Goal: Information Seeking & Learning: Learn about a topic

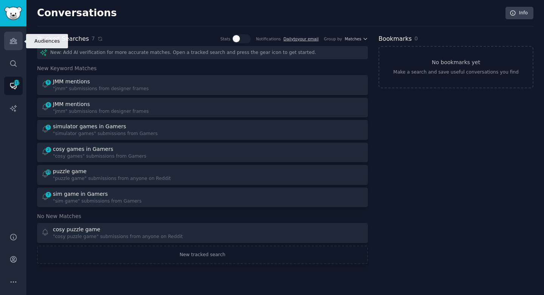
click at [11, 43] on icon "Sidebar" at bounding box center [13, 41] width 8 height 8
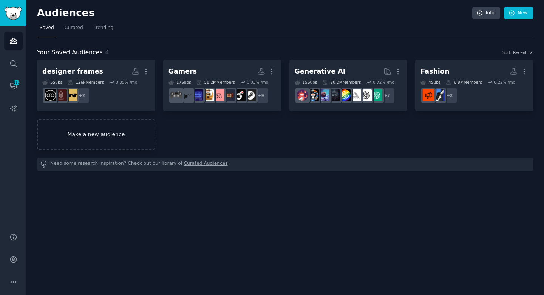
click at [106, 144] on link "Make a new audience" at bounding box center [96, 134] width 118 height 31
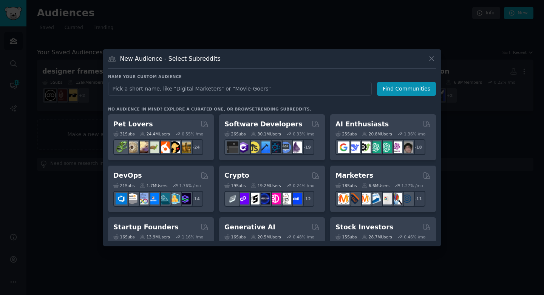
click at [163, 91] on input "text" at bounding box center [240, 89] width 264 height 14
type input "L"
type input "e"
type input "Legal Issues"
click at [387, 89] on button "Find Communities" at bounding box center [406, 89] width 59 height 14
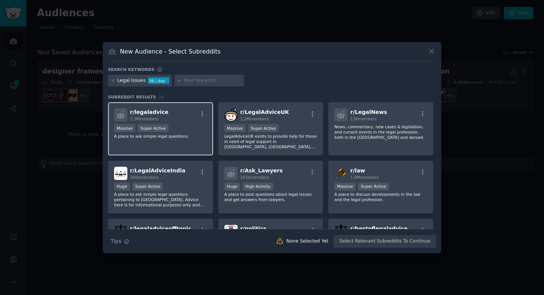
click at [184, 136] on p "A place to ask simple legal questions." at bounding box center [160, 136] width 93 height 5
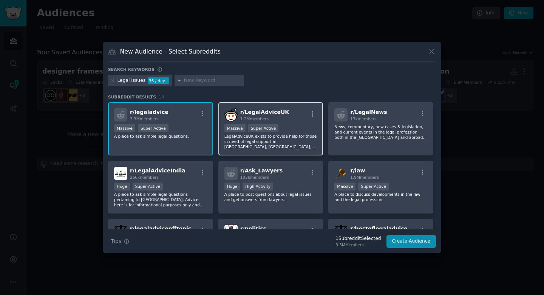
click at [259, 145] on p "LegalAdviceUK exists to provide help for those in need of legal support in [GEO…" at bounding box center [270, 142] width 93 height 16
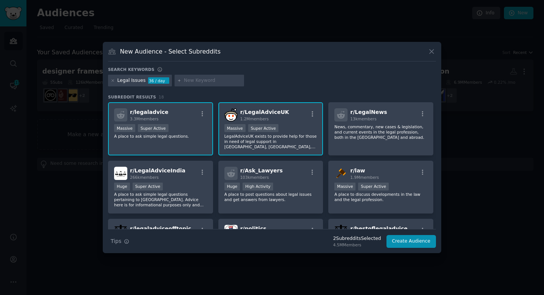
click at [181, 136] on p "A place to ask simple legal questions." at bounding box center [160, 136] width 93 height 5
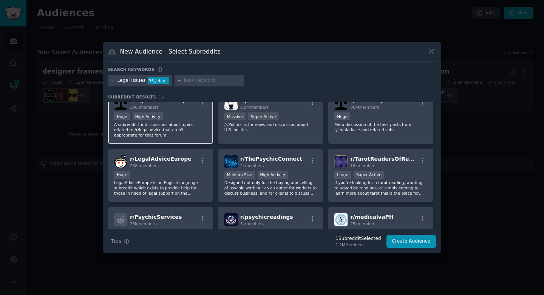
scroll to position [129, 0]
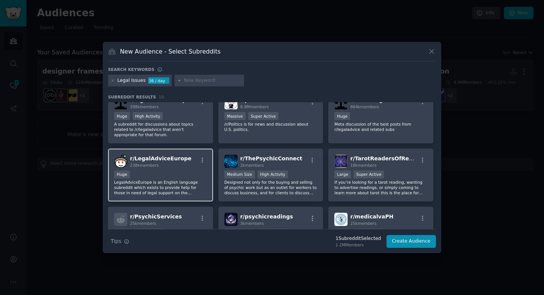
click at [188, 189] on p "LegalAdviceEurope is an English language subreddit which exists to provide help…" at bounding box center [160, 188] width 93 height 16
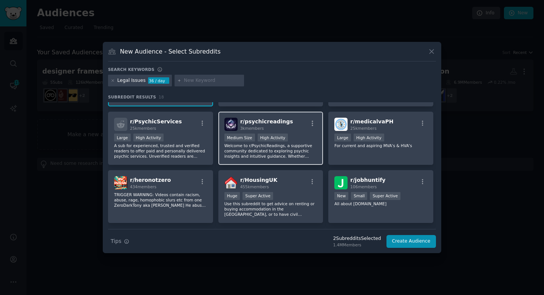
scroll to position [237, 0]
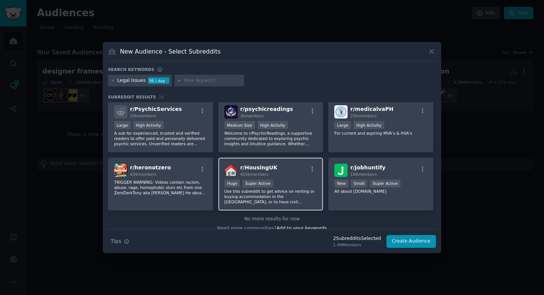
click at [296, 198] on p "Use this subreddit to get advice on renting or buying accommodation in the [GEO…" at bounding box center [270, 197] width 93 height 16
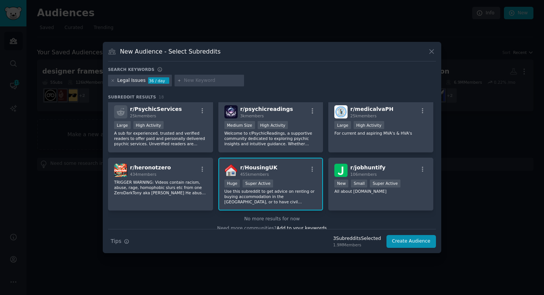
scroll to position [244, 0]
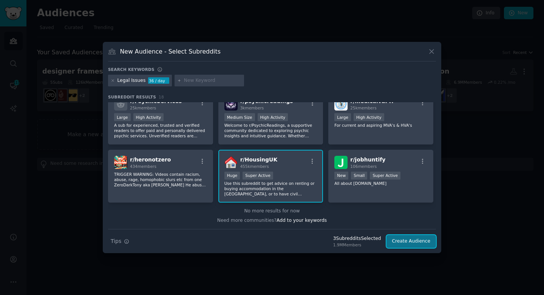
click at [419, 242] on button "Create Audience" at bounding box center [412, 241] width 50 height 13
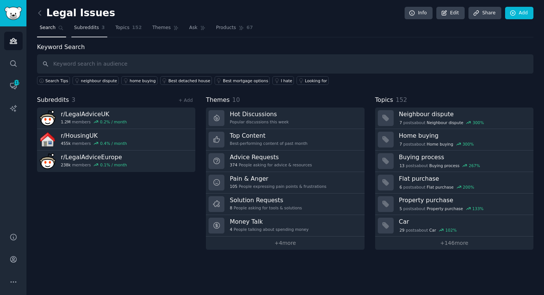
click at [92, 34] on link "Subreddits 3" at bounding box center [89, 29] width 36 height 15
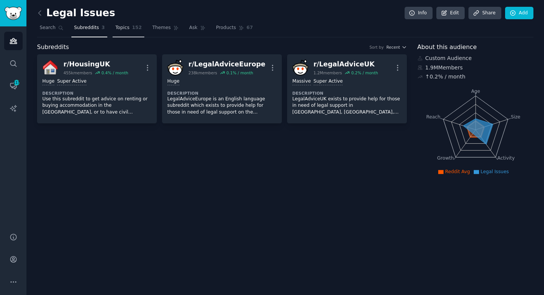
click at [134, 26] on span "152" at bounding box center [137, 28] width 10 height 7
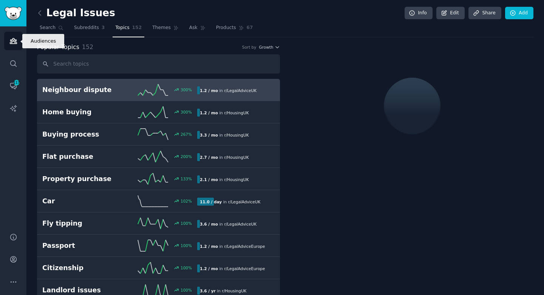
click at [11, 36] on link "Audiences" at bounding box center [13, 41] width 19 height 19
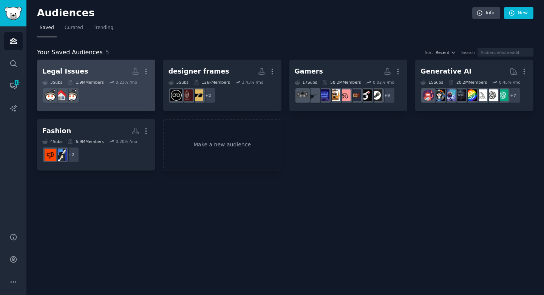
click at [106, 93] on dd at bounding box center [96, 95] width 108 height 21
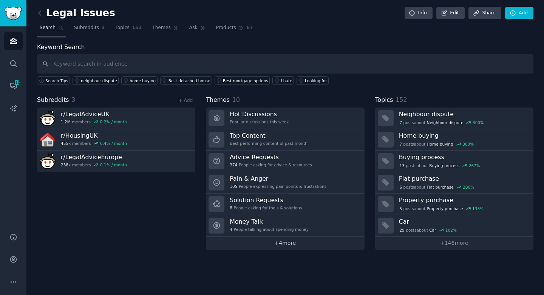
click at [282, 244] on link "+ 4 more" at bounding box center [285, 243] width 158 height 13
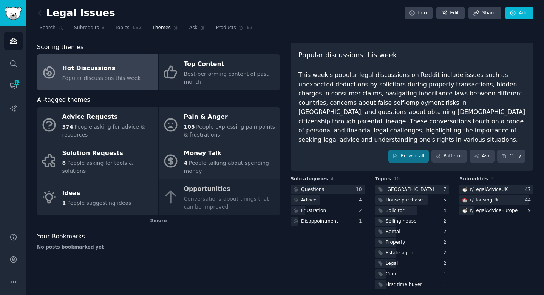
click at [399, 114] on div "This week's popular legal discussions on Reddit include issues such as unexpect…" at bounding box center [411, 108] width 227 height 74
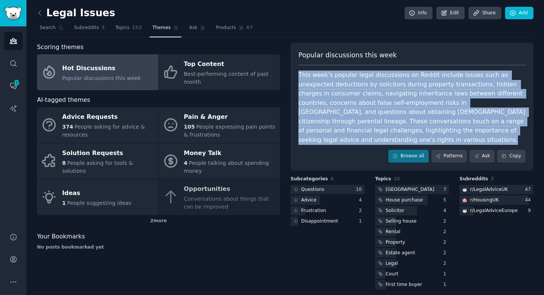
click at [339, 100] on div "This week's popular legal discussions on Reddit include issues such as unexpect…" at bounding box center [411, 108] width 227 height 74
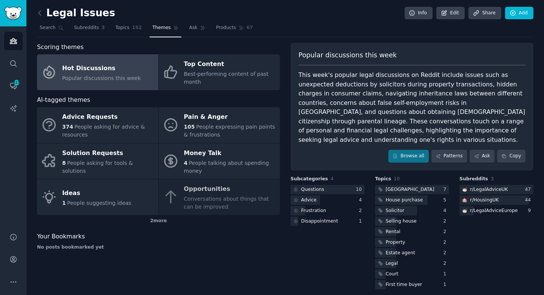
click at [339, 100] on div "This week's popular legal discussions on Reddit include issues such as unexpect…" at bounding box center [411, 108] width 227 height 74
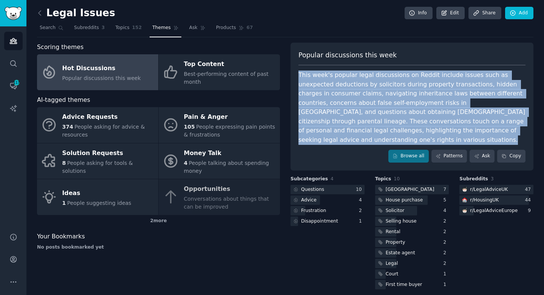
click at [339, 100] on div "This week's popular legal discussions on Reddit include issues such as unexpect…" at bounding box center [411, 108] width 227 height 74
click at [339, 108] on div "This week's popular legal discussions on Reddit include issues such as unexpect…" at bounding box center [411, 108] width 227 height 74
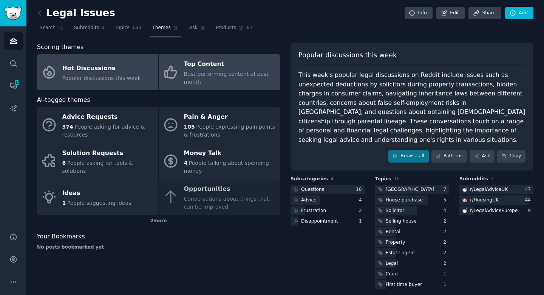
click at [187, 81] on span "Best-performing content of past month" at bounding box center [226, 78] width 85 height 14
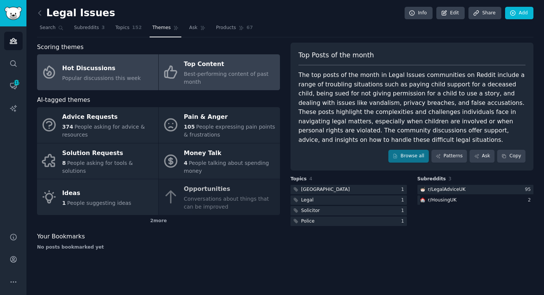
click at [111, 76] on span "Popular discussions this week" at bounding box center [101, 78] width 79 height 6
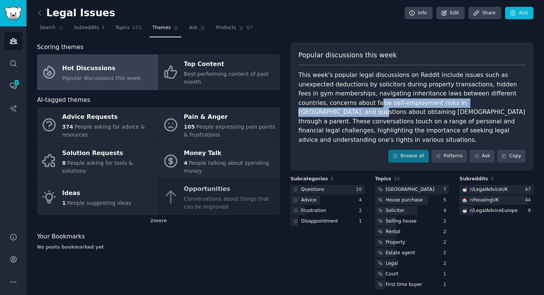
drag, startPoint x: 321, startPoint y: 102, endPoint x: 473, endPoint y: 105, distance: 152.7
click at [473, 105] on div "This week's popular legal discussions on Reddit include issues such as unexpect…" at bounding box center [411, 108] width 227 height 74
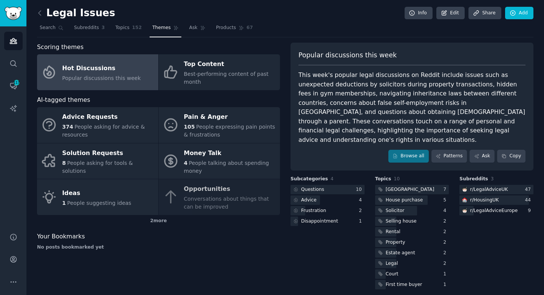
click at [473, 105] on div "This week's popular legal discussions on Reddit include issues such as unexpect…" at bounding box center [411, 108] width 227 height 74
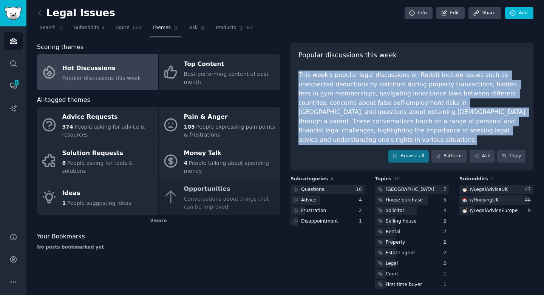
click at [473, 105] on div "This week's popular legal discussions on Reddit include issues such as unexpect…" at bounding box center [411, 108] width 227 height 74
click at [400, 109] on div "This week's popular legal discussions on Reddit include issues such as unexpect…" at bounding box center [411, 108] width 227 height 74
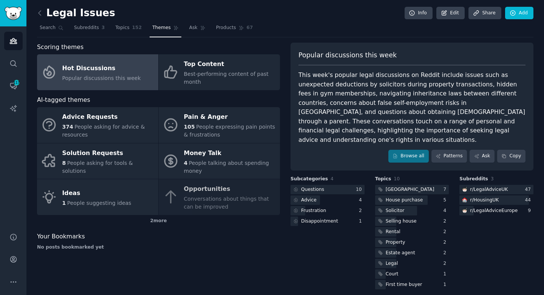
click at [400, 109] on div "This week's popular legal discussions on Reddit include issues such as unexpect…" at bounding box center [411, 108] width 227 height 74
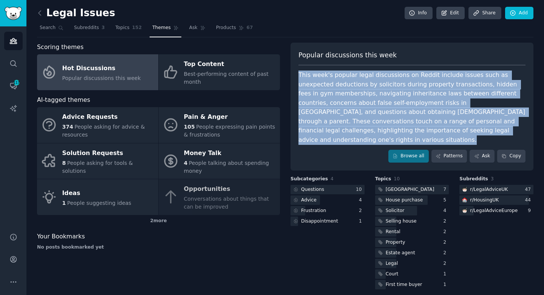
click at [400, 109] on div "This week's popular legal discussions on Reddit include issues such as unexpect…" at bounding box center [411, 108] width 227 height 74
click at [399, 117] on div "This week's popular legal discussions on Reddit include issues such as unexpect…" at bounding box center [411, 108] width 227 height 74
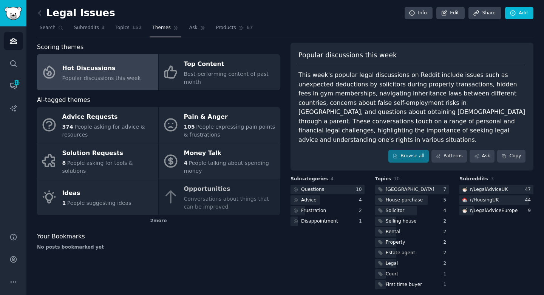
click at [399, 117] on div "This week's popular legal discussions on Reddit include issues such as unexpect…" at bounding box center [411, 108] width 227 height 74
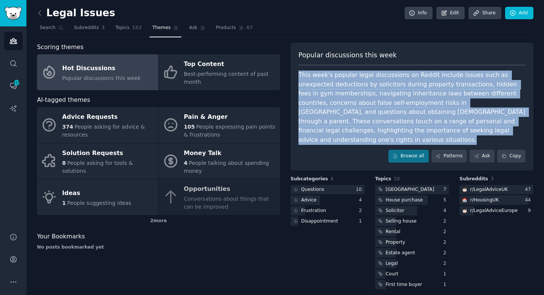
click at [399, 117] on div "This week's popular legal discussions on Reddit include issues such as unexpect…" at bounding box center [411, 108] width 227 height 74
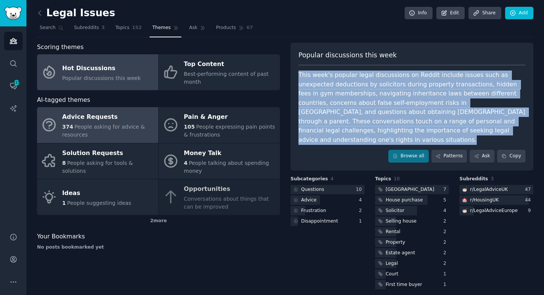
click at [101, 142] on link "Advice Requests 374 People asking for advice & resources" at bounding box center [97, 125] width 121 height 36
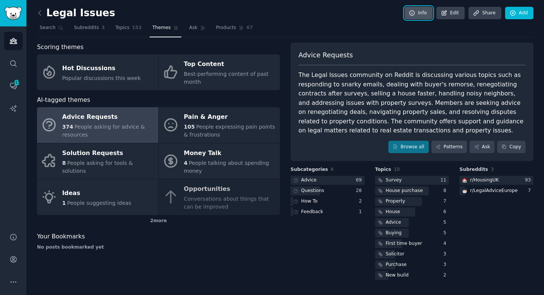
click at [417, 17] on link "Info" at bounding box center [419, 13] width 28 height 13
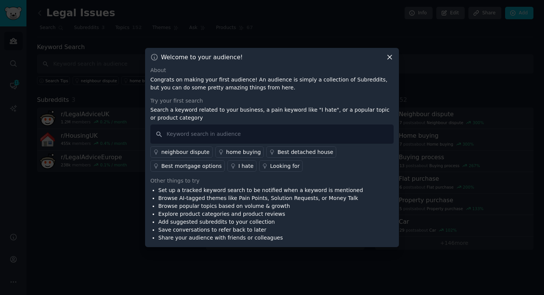
click at [389, 53] on div "Welcome to your audience! About Congrats on making your first audience! An audi…" at bounding box center [272, 148] width 254 height 200
click at [389, 55] on icon at bounding box center [390, 57] width 8 height 8
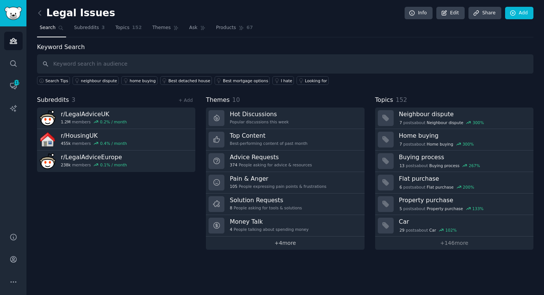
click at [288, 245] on link "+ 4 more" at bounding box center [285, 243] width 158 height 13
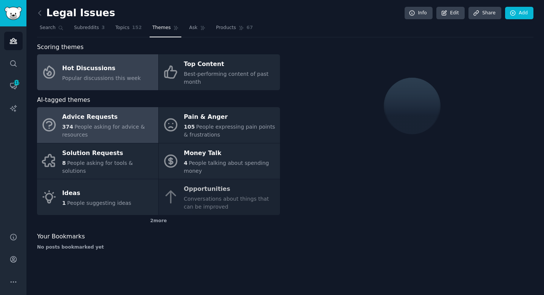
click at [110, 132] on div "374 People asking for advice & resources" at bounding box center [108, 131] width 92 height 16
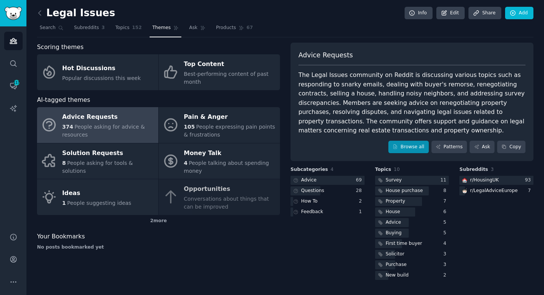
click at [408, 166] on div "Advice Requests The Legal Issues community on Reddit is discussing various topi…" at bounding box center [412, 162] width 243 height 239
click at [439, 150] on link "Patterns" at bounding box center [449, 147] width 36 height 13
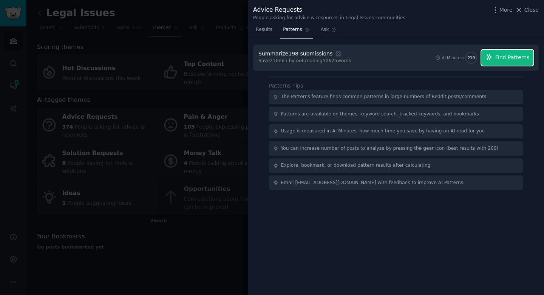
click at [488, 60] on button "Find Patterns" at bounding box center [507, 58] width 52 height 16
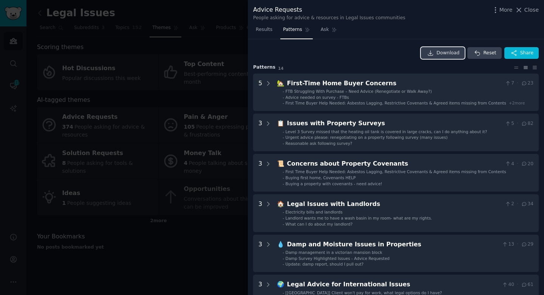
click at [432, 53] on icon at bounding box center [430, 53] width 7 height 7
click at [265, 31] on span "Results" at bounding box center [264, 29] width 17 height 7
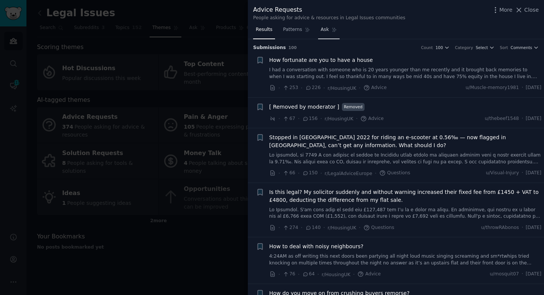
click at [323, 29] on span "Ask" at bounding box center [325, 29] width 8 height 7
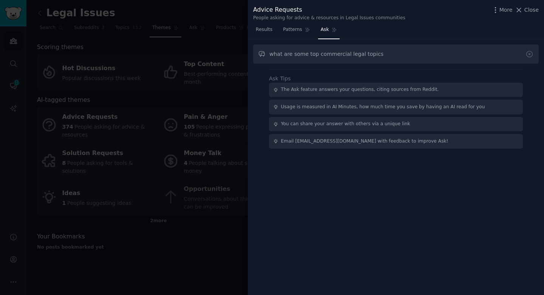
type input "what are some top commercial legal topics"
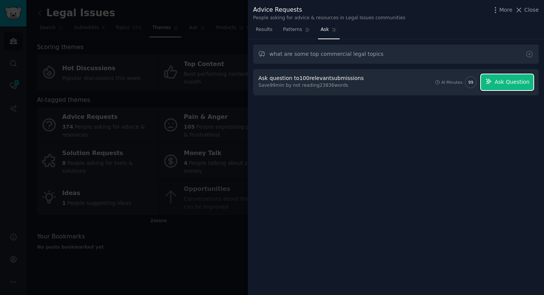
click at [499, 80] on span "Ask Question" at bounding box center [512, 82] width 35 height 8
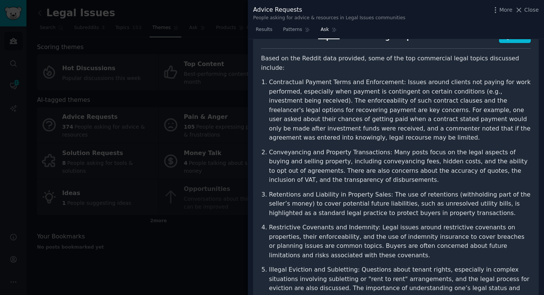
scroll to position [46, 0]
click at [350, 95] on p "Contractual Payment Terms and Enforcement: Issues around clients not paying for…" at bounding box center [400, 109] width 262 height 65
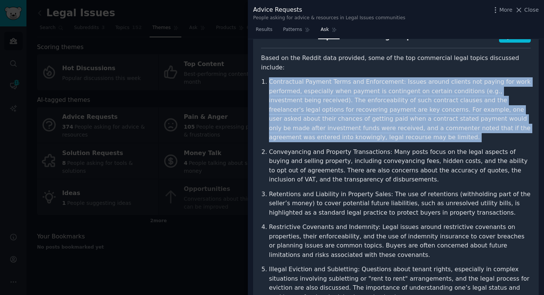
click at [350, 95] on p "Contractual Payment Terms and Enforcement: Issues around clients not paying for…" at bounding box center [400, 109] width 262 height 65
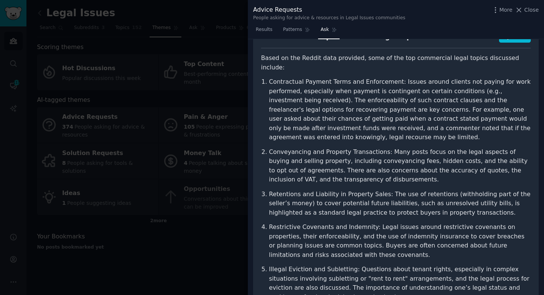
click at [360, 49] on div "what are some top commercial legal topics Share Based on the Reddit data provid…" at bounding box center [396, 186] width 286 height 326
click at [356, 59] on p "Based on the Reddit data provided, some of the top commercial legal topics disc…" at bounding box center [396, 63] width 270 height 19
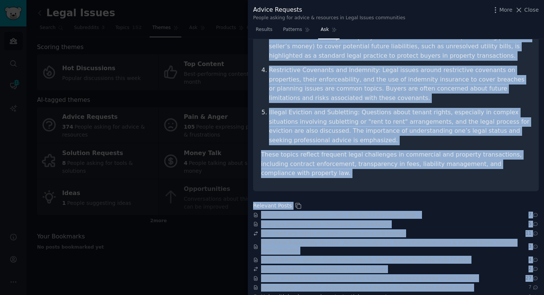
scroll to position [204, 0]
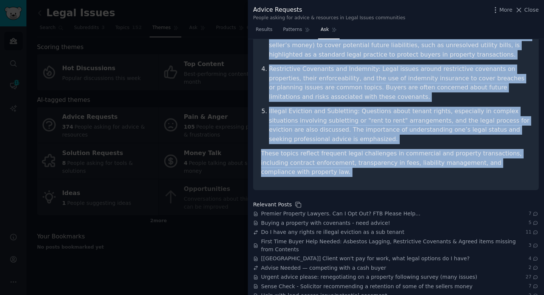
drag, startPoint x: 356, startPoint y: 59, endPoint x: 367, endPoint y: 162, distance: 103.3
click at [367, 162] on article "Based on the Reddit data provided, some of the top commercial legal topics disc…" at bounding box center [396, 36] width 270 height 282
copy div "Based on the Reddit data provided, some of the top commercial legal topics disc…"
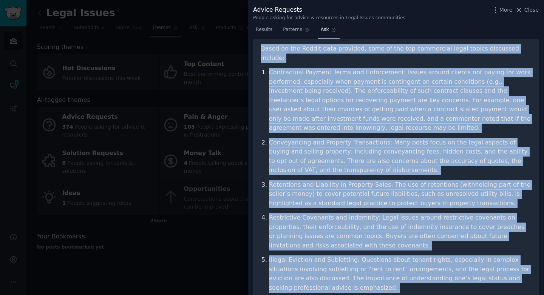
scroll to position [0, 0]
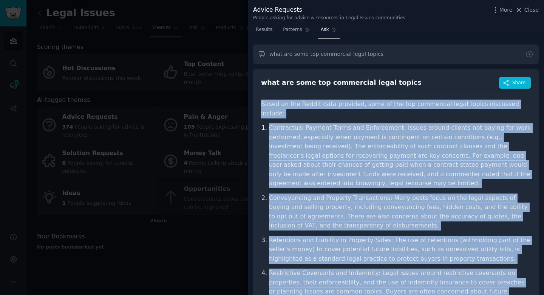
click at [222, 41] on div at bounding box center [272, 147] width 544 height 295
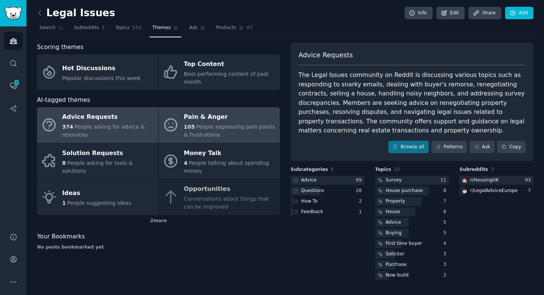
click at [214, 124] on span "People expressing pain points & frustrations" at bounding box center [229, 131] width 91 height 14
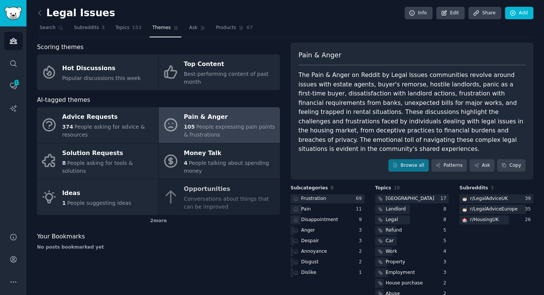
click at [345, 102] on div "The Pain & Anger on Reddit by Legal Issues communities revolve around issues wi…" at bounding box center [411, 113] width 227 height 84
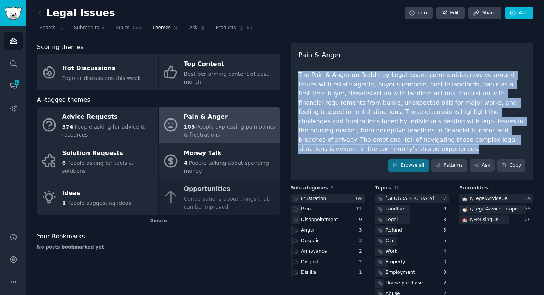
click at [345, 102] on div "The Pain & Anger on Reddit by Legal Issues communities revolve around issues wi…" at bounding box center [411, 113] width 227 height 84
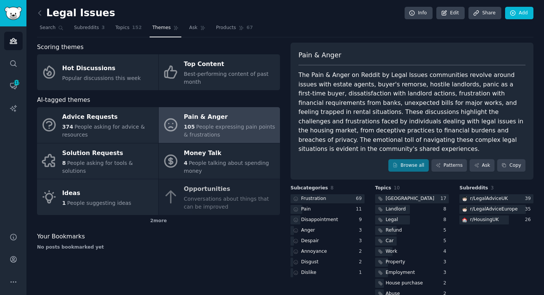
click at [345, 102] on div "The Pain & Anger on Reddit by Legal Issues communities revolve around issues wi…" at bounding box center [411, 113] width 227 height 84
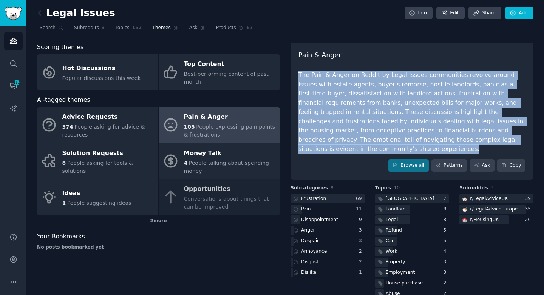
click at [345, 102] on div "The Pain & Anger on Reddit by Legal Issues communities revolve around issues wi…" at bounding box center [411, 113] width 227 height 84
click at [345, 110] on div "The Pain & Anger on Reddit by Legal Issues communities revolve around issues wi…" at bounding box center [411, 113] width 227 height 84
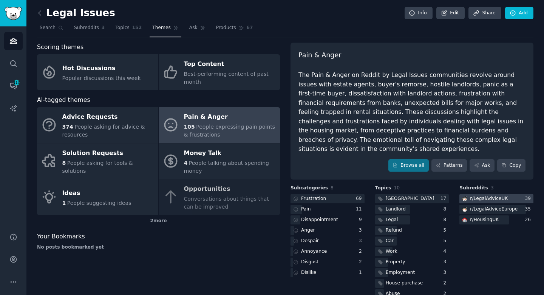
click at [482, 196] on div "r/ LegalAdviceUK" at bounding box center [489, 199] width 38 height 7
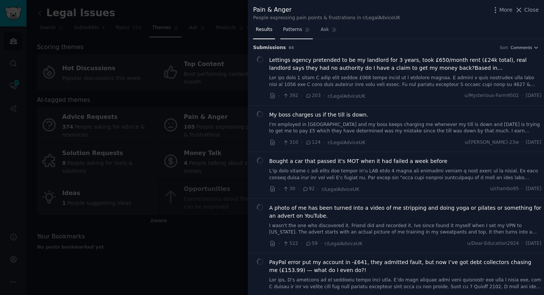
click at [292, 37] on link "Patterns" at bounding box center [296, 31] width 32 height 15
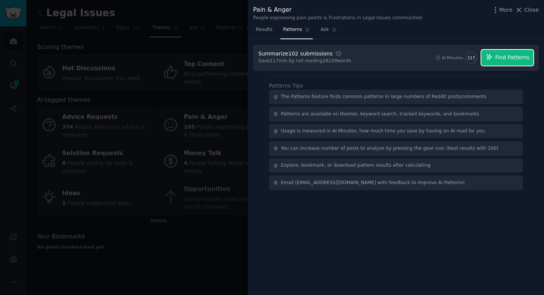
click at [514, 56] on span "Find Patterns" at bounding box center [512, 58] width 34 height 8
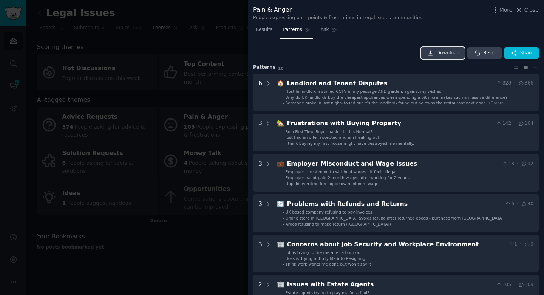
click at [449, 48] on link "Download" at bounding box center [443, 53] width 44 height 12
click at [530, 12] on span "Close" at bounding box center [531, 10] width 14 height 8
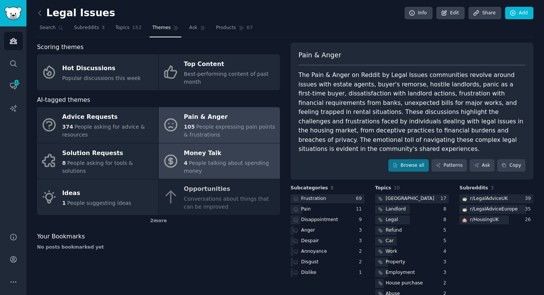
click at [244, 147] on div "Money Talk" at bounding box center [230, 153] width 92 height 12
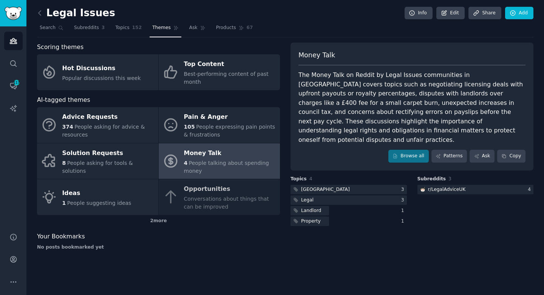
click at [360, 100] on div "The Money Talk on Reddit by Legal Issues communities in [GEOGRAPHIC_DATA] cover…" at bounding box center [411, 108] width 227 height 74
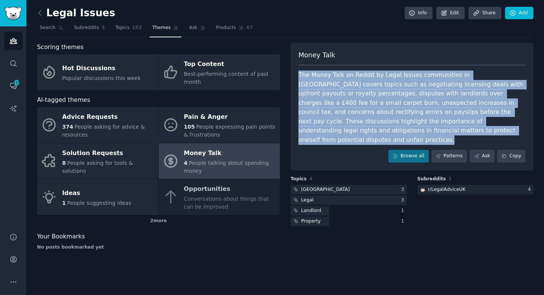
click at [360, 100] on div "The Money Talk on Reddit by Legal Issues communities in [GEOGRAPHIC_DATA] cover…" at bounding box center [411, 108] width 227 height 74
click at [361, 107] on div "The Money Talk on Reddit by Legal Issues communities in [GEOGRAPHIC_DATA] cover…" at bounding box center [411, 108] width 227 height 74
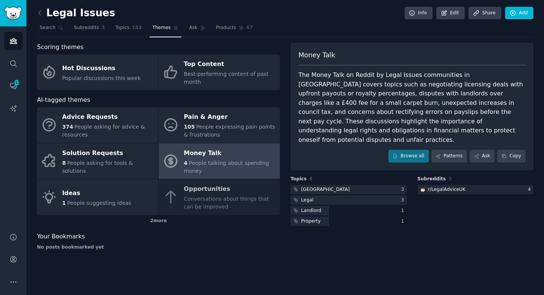
click at [361, 107] on div "The Money Talk on Reddit by Legal Issues communities in [GEOGRAPHIC_DATA] cover…" at bounding box center [411, 108] width 227 height 74
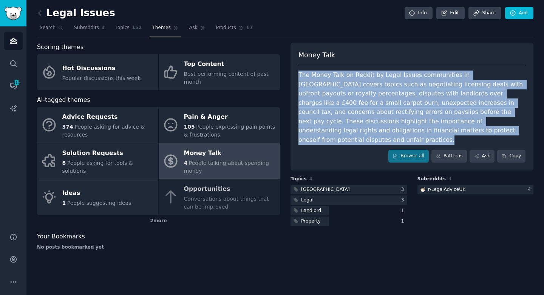
click at [361, 107] on div "The Money Talk on Reddit by Legal Issues communities in [GEOGRAPHIC_DATA] cover…" at bounding box center [411, 108] width 227 height 74
click at [363, 128] on div "The Money Talk on Reddit by Legal Issues communities in [GEOGRAPHIC_DATA] cover…" at bounding box center [411, 108] width 227 height 74
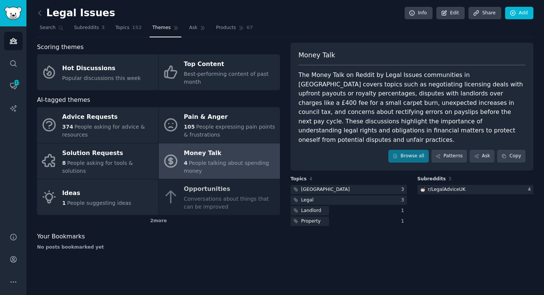
click at [363, 128] on div "The Money Talk on Reddit by Legal Issues communities in [GEOGRAPHIC_DATA] cover…" at bounding box center [411, 108] width 227 height 74
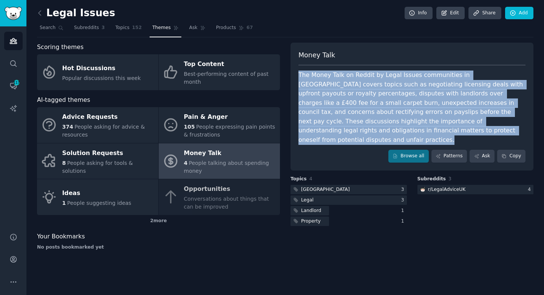
click at [363, 128] on div "The Money Talk on Reddit by Legal Issues communities in [GEOGRAPHIC_DATA] cover…" at bounding box center [411, 108] width 227 height 74
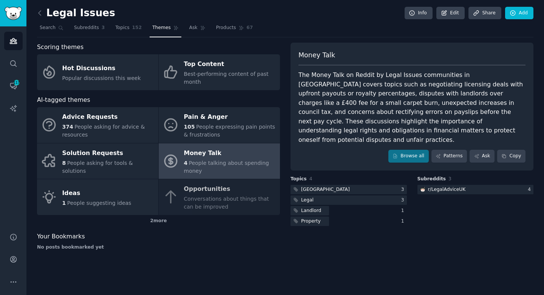
click at [363, 128] on div "The Money Talk on Reddit by Legal Issues communities in [GEOGRAPHIC_DATA] cover…" at bounding box center [411, 108] width 227 height 74
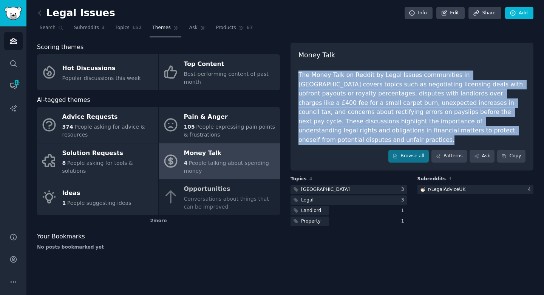
click at [363, 128] on div "The Money Talk on Reddit by Legal Issues communities in [GEOGRAPHIC_DATA] cover…" at bounding box center [411, 108] width 227 height 74
click at [224, 204] on div "Advice Requests 374 People asking for advice & resources Pain & Anger 105 Peopl…" at bounding box center [158, 161] width 243 height 108
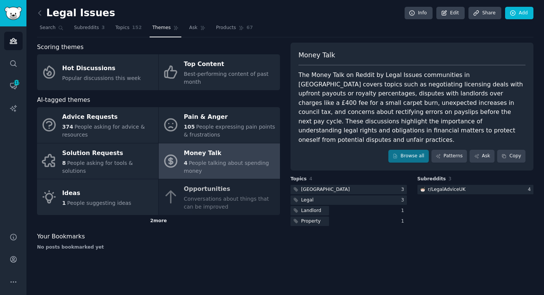
click at [160, 222] on div "2 more" at bounding box center [158, 221] width 243 height 12
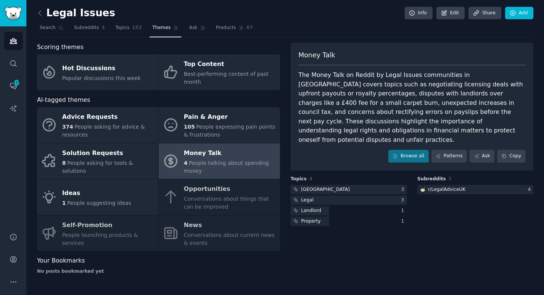
click at [207, 193] on div "Advice Requests 374 People asking for advice & resources Pain & Anger 105 Peopl…" at bounding box center [158, 179] width 243 height 144
click at [205, 164] on span "People talking about spending money" at bounding box center [226, 167] width 85 height 14
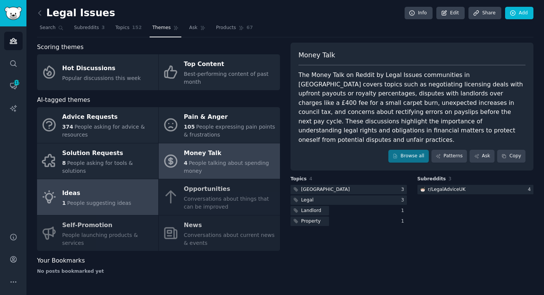
click at [134, 180] on link "Ideas 1 People suggesting ideas" at bounding box center [97, 197] width 121 height 36
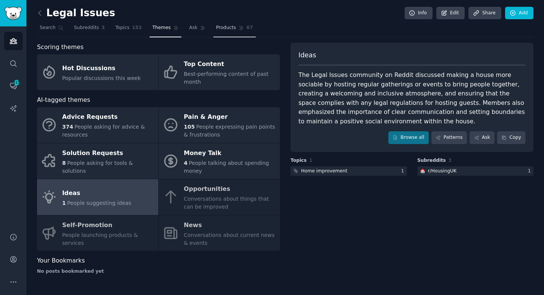
click at [225, 29] on span "Products" at bounding box center [226, 28] width 20 height 7
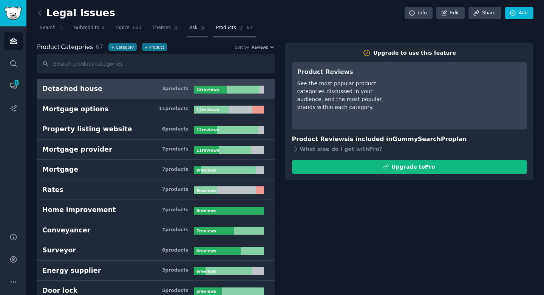
click at [193, 30] on span "Ask" at bounding box center [193, 28] width 8 height 7
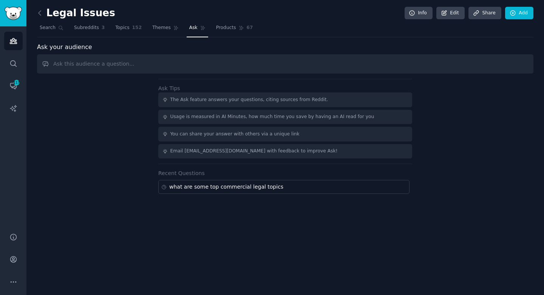
click at [152, 58] on input "text" at bounding box center [285, 63] width 496 height 19
click at [124, 28] on span "Topics" at bounding box center [122, 28] width 14 height 7
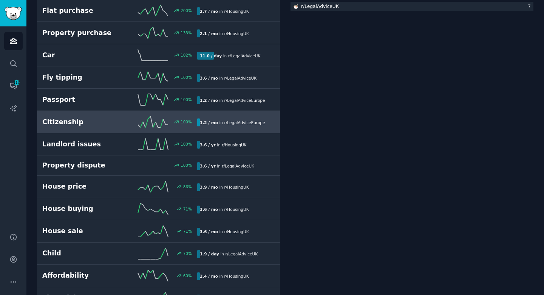
scroll to position [152, 0]
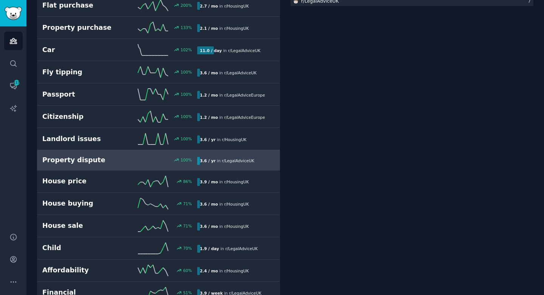
click at [113, 158] on h2 "Property dispute" at bounding box center [80, 160] width 77 height 9
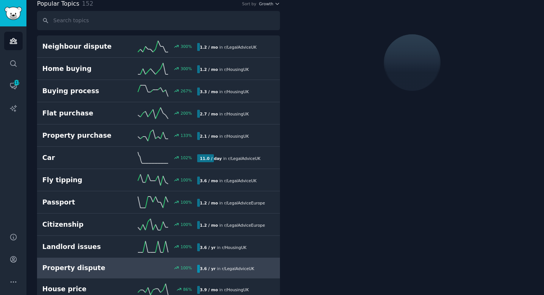
scroll to position [42, 0]
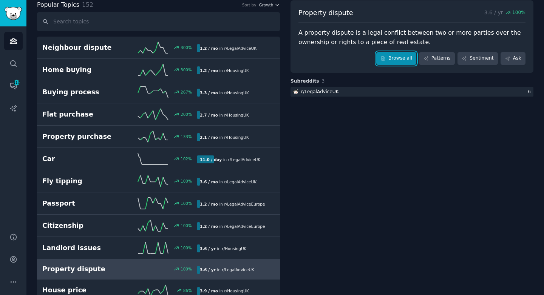
click at [394, 54] on link "Browse all" at bounding box center [396, 58] width 40 height 13
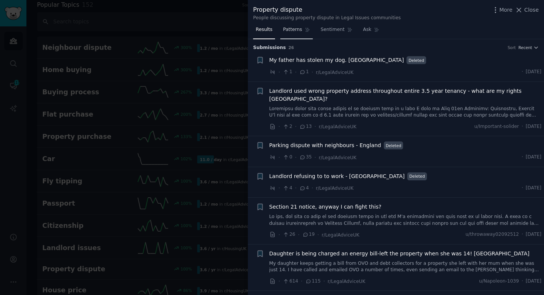
click at [288, 31] on span "Patterns" at bounding box center [292, 29] width 19 height 7
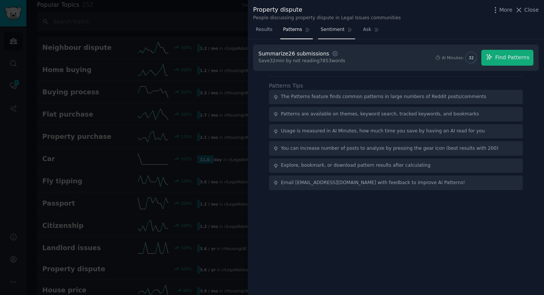
click at [338, 31] on span "Sentiment" at bounding box center [333, 29] width 24 height 7
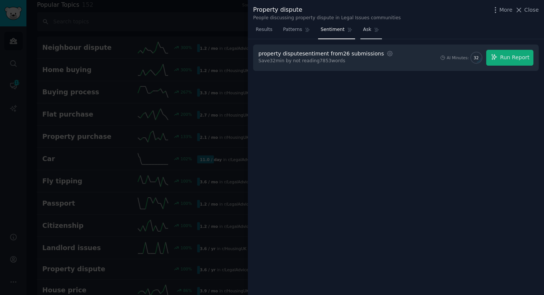
click at [368, 31] on span "Ask" at bounding box center [367, 29] width 8 height 7
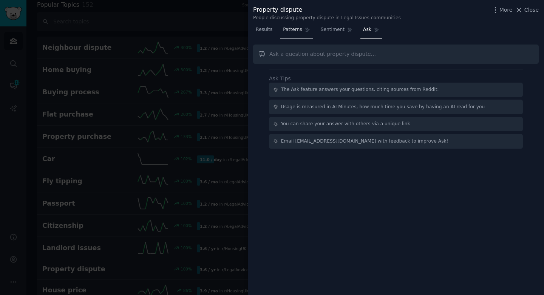
click at [288, 33] on link "Patterns" at bounding box center [296, 31] width 32 height 15
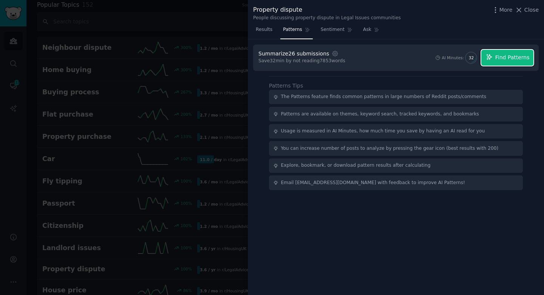
click at [487, 62] on button "Find Patterns" at bounding box center [507, 58] width 52 height 16
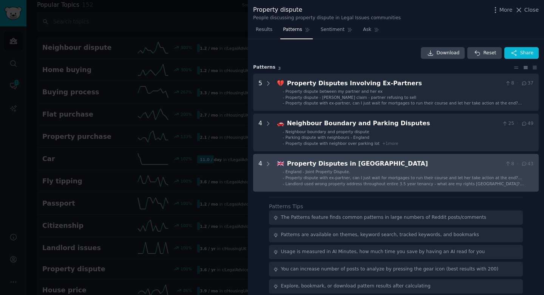
click at [364, 173] on li "- England - Joint Property Dispute." at bounding box center [408, 171] width 251 height 5
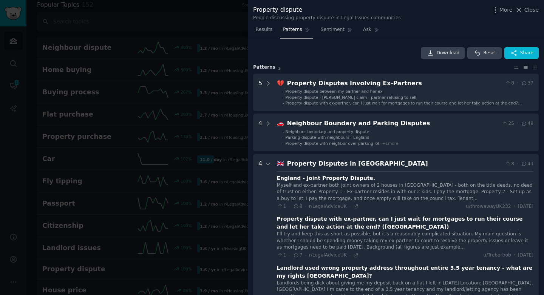
click at [189, 45] on div at bounding box center [272, 147] width 544 height 295
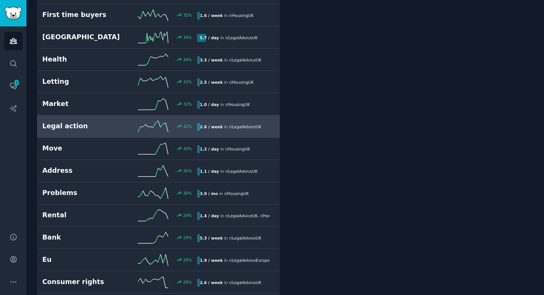
scroll to position [681, 0]
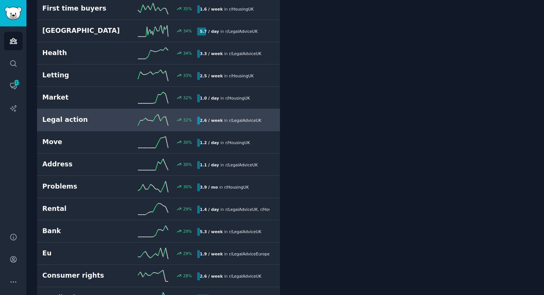
click at [99, 113] on link "Legal action 32 % 2.6 / week in r/ LegalAdviceUK" at bounding box center [158, 120] width 243 height 22
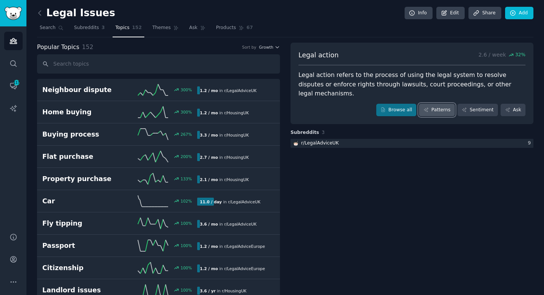
click at [438, 104] on link "Patterns" at bounding box center [437, 110] width 36 height 13
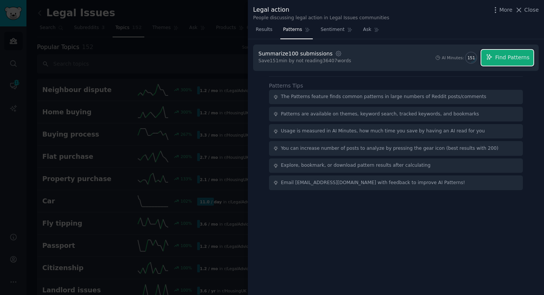
click at [517, 58] on span "Find Patterns" at bounding box center [512, 58] width 34 height 8
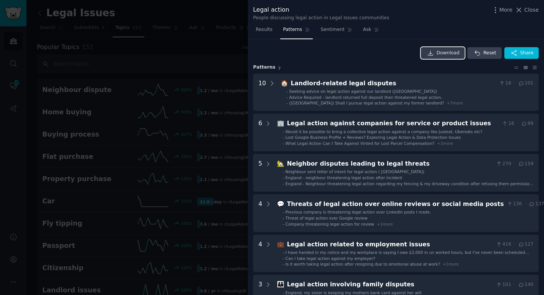
click at [430, 52] on icon at bounding box center [430, 53] width 7 height 7
